Goal: Task Accomplishment & Management: Use online tool/utility

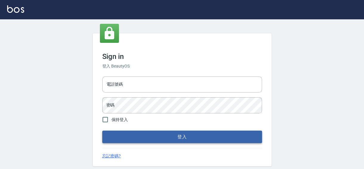
type input "0422211177"
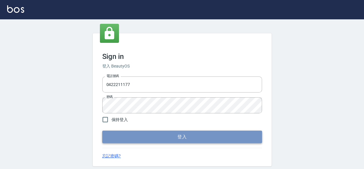
click at [178, 137] on button "登入" at bounding box center [182, 137] width 160 height 13
